Goal: Check status: Check status

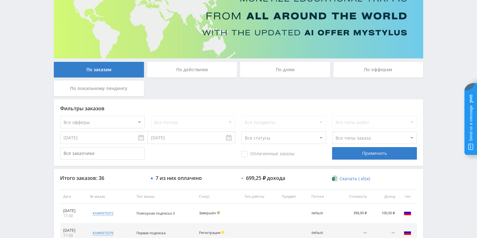
scroll to position [50, 0]
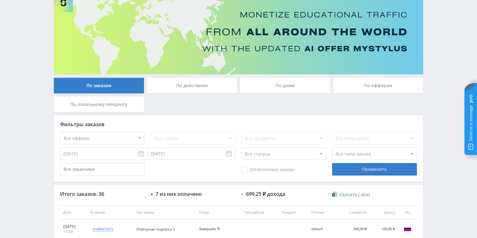
click at [200, 94] on div "По действиям" at bounding box center [191, 87] width 93 height 19
click at [200, 85] on div "По действиям" at bounding box center [192, 86] width 90 height 16
click at [0, 0] on input "По действиям" at bounding box center [0, 0] width 0 height 0
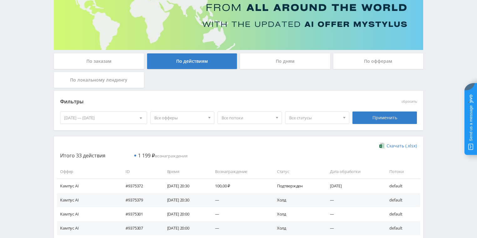
scroll to position [100, 0]
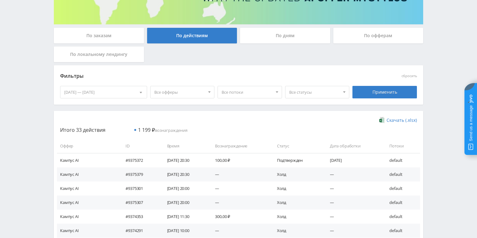
click at [275, 36] on div "По дням" at bounding box center [285, 36] width 90 height 16
click at [0, 0] on input "По дням" at bounding box center [0, 0] width 0 height 0
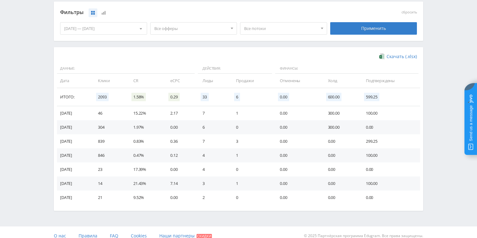
scroll to position [170, 0]
